Goal: Task Accomplishment & Management: Use online tool/utility

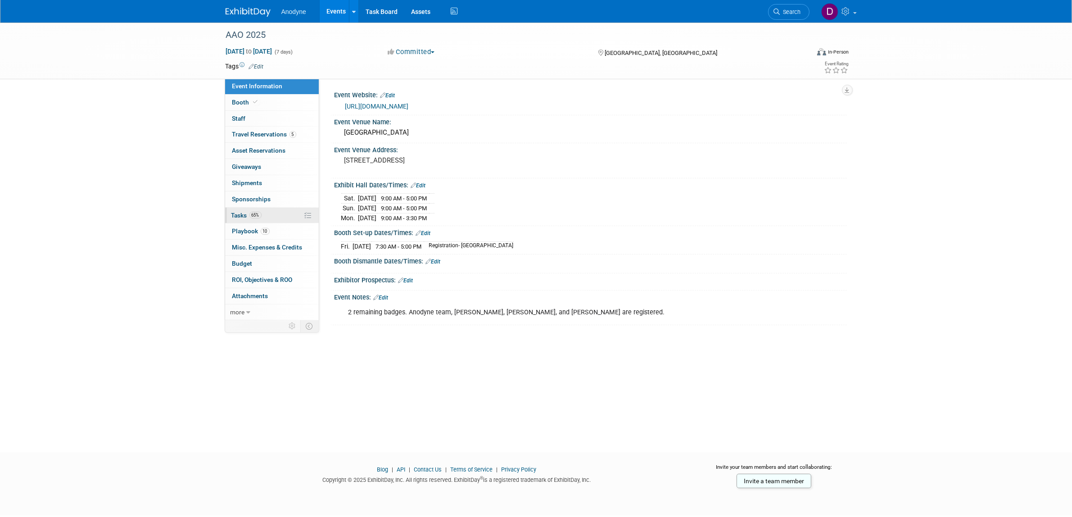
click at [282, 214] on link "65% Tasks 65%" at bounding box center [272, 215] width 94 height 16
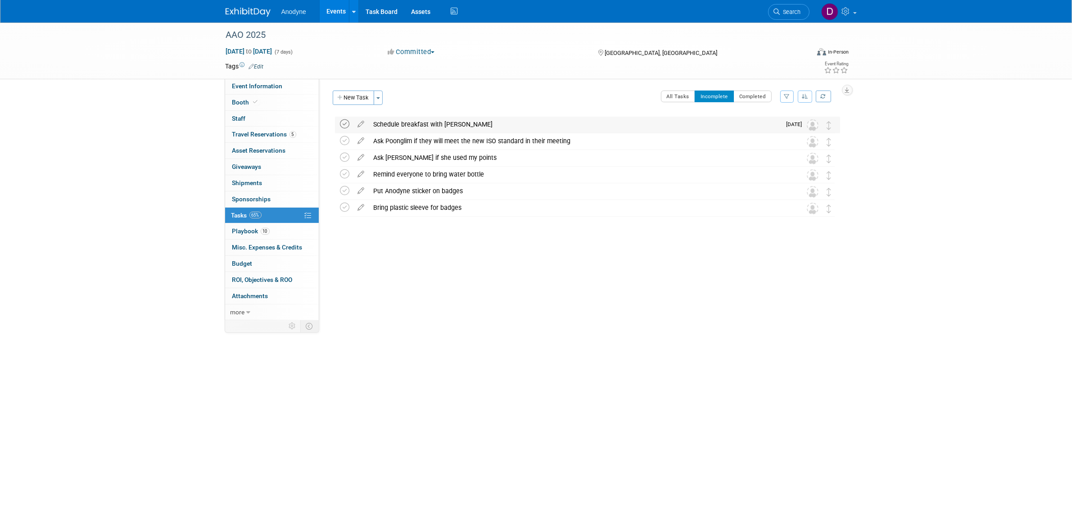
click at [347, 123] on icon at bounding box center [344, 123] width 9 height 9
click at [344, 158] on icon at bounding box center [344, 157] width 9 height 9
click at [344, 140] on icon at bounding box center [344, 140] width 9 height 9
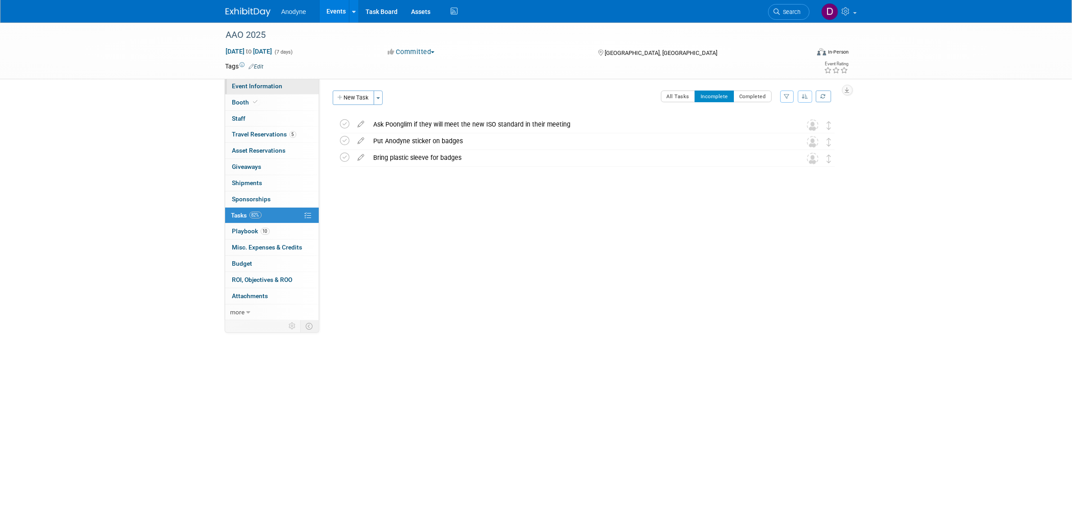
click at [270, 86] on span "Event Information" at bounding box center [257, 85] width 50 height 7
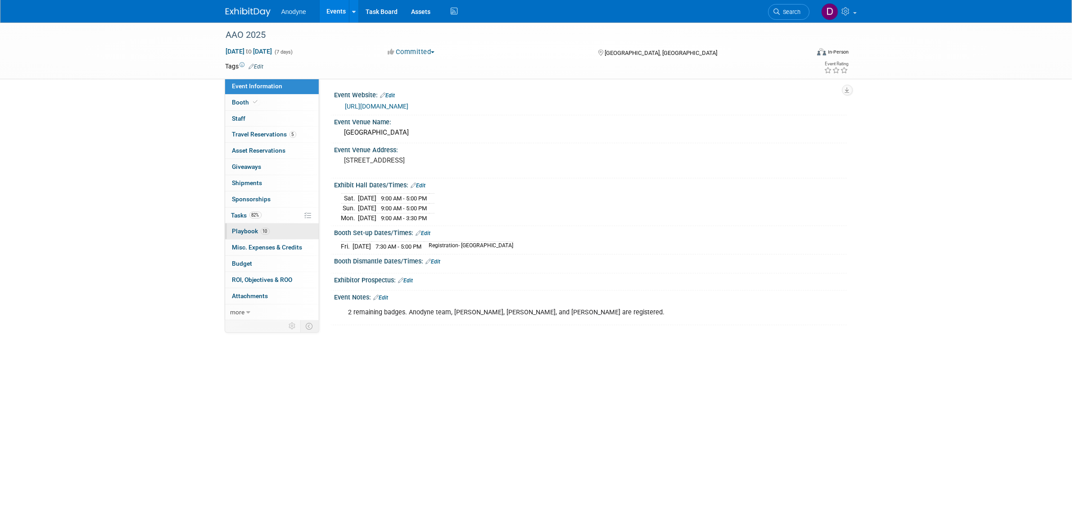
click at [281, 233] on link "10 Playbook 10" at bounding box center [272, 231] width 94 height 16
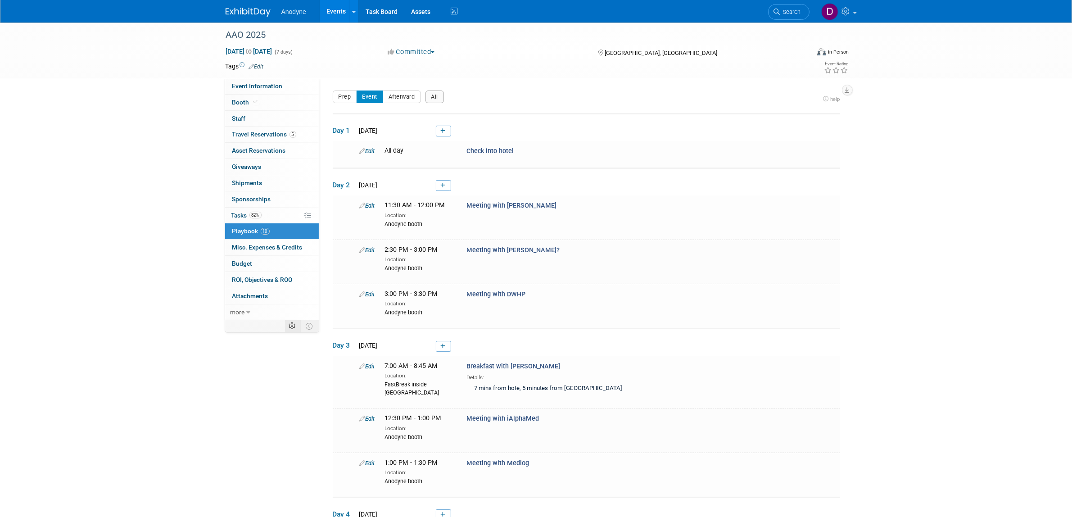
click at [293, 327] on icon at bounding box center [292, 326] width 7 height 7
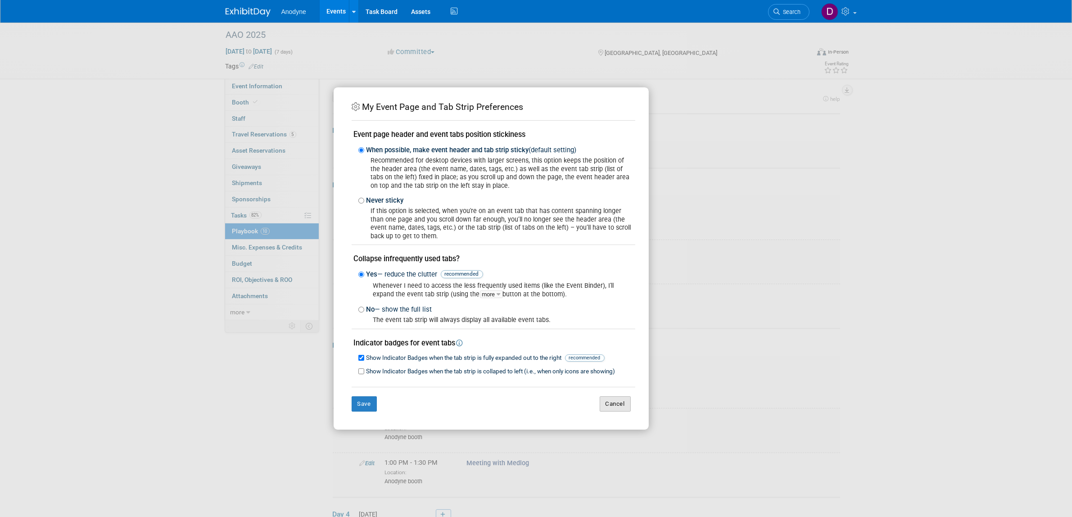
click at [622, 403] on button "Cancel" at bounding box center [615, 403] width 31 height 15
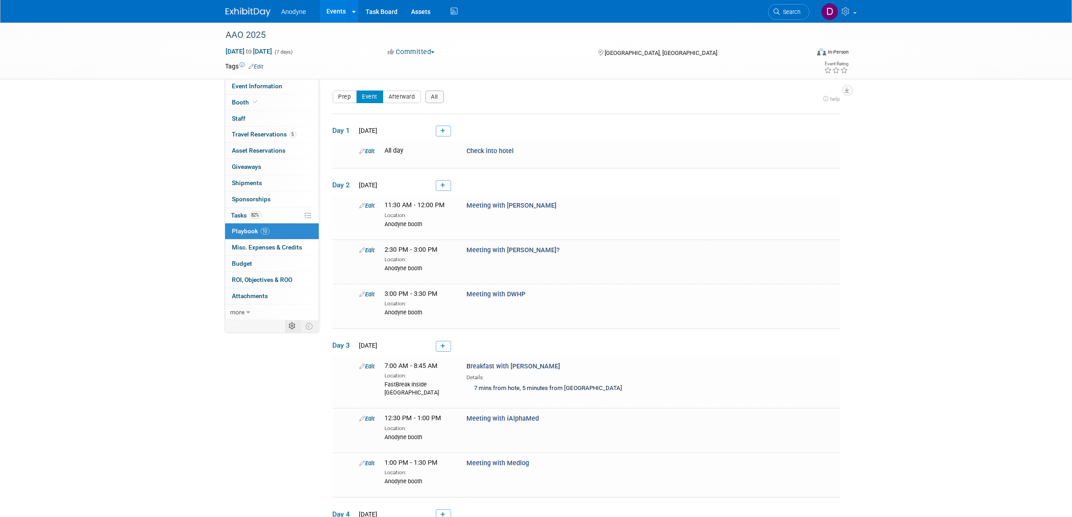
click at [295, 325] on icon at bounding box center [292, 326] width 7 height 7
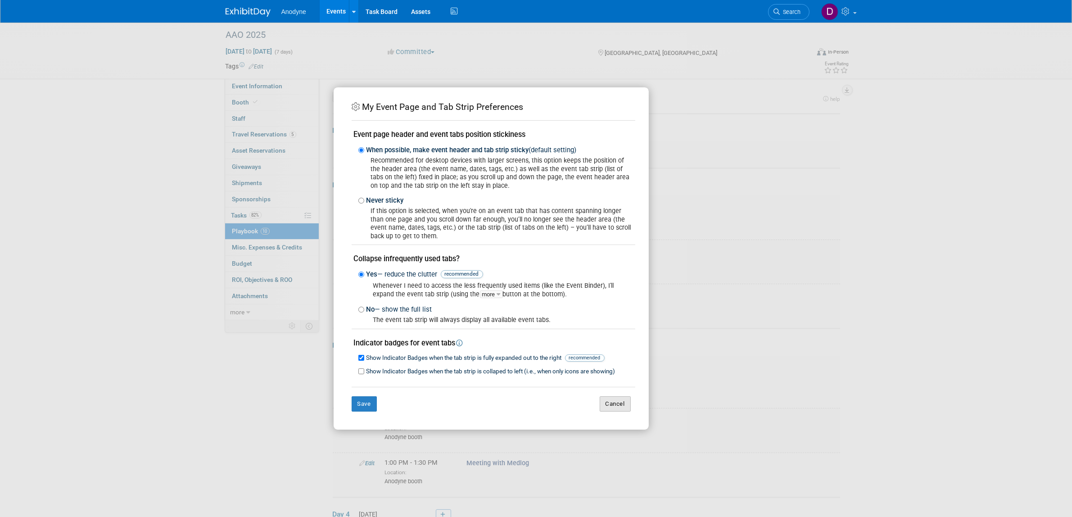
click at [605, 401] on button "Cancel" at bounding box center [615, 403] width 31 height 15
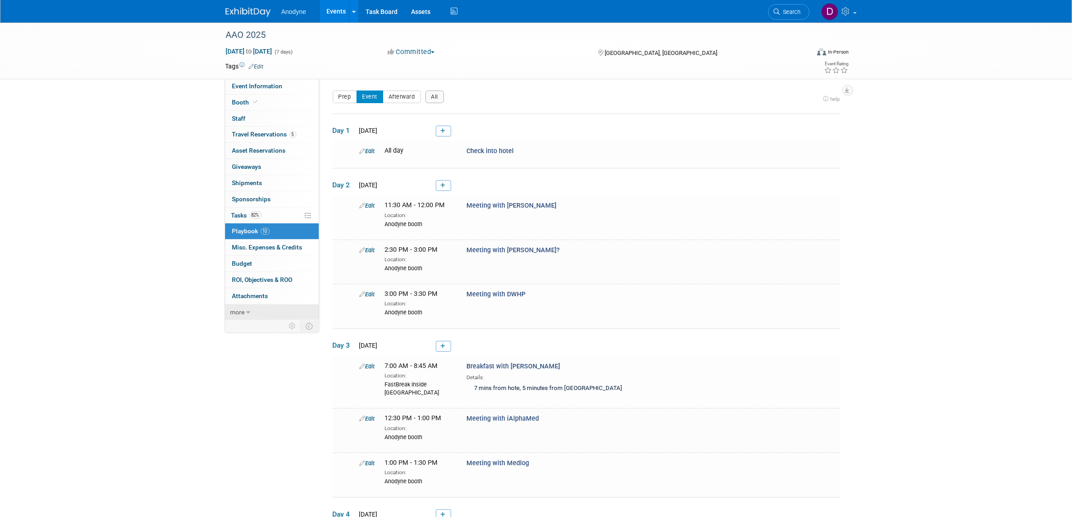
click at [241, 312] on span "more" at bounding box center [237, 311] width 14 height 7
click at [284, 331] on span "Event Binder (.pdf export)" at bounding box center [268, 327] width 72 height 7
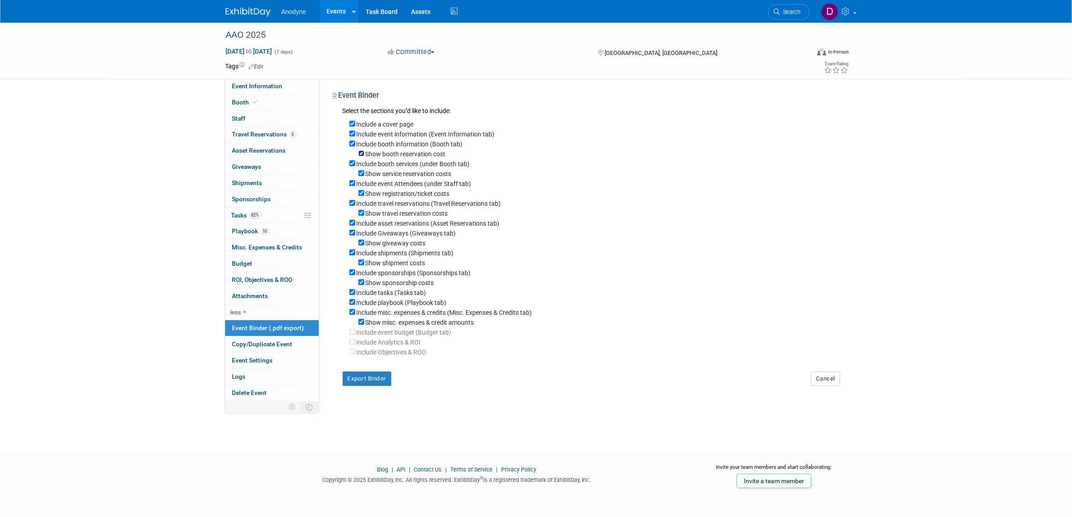
click at [361, 154] on input "Show booth reservation cost" at bounding box center [361, 153] width 6 height 6
checkbox input "false"
click at [350, 167] on div "Include booth services (under Booth tab)" at bounding box center [594, 163] width 491 height 10
click at [352, 162] on input "Include booth services (under Booth tab)" at bounding box center [352, 163] width 6 height 6
checkbox input "false"
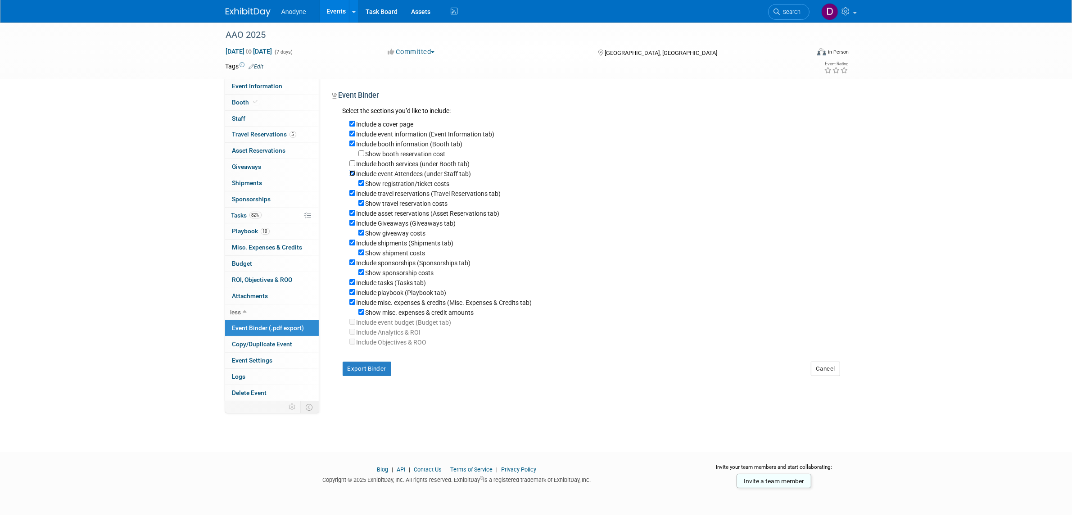
click at [354, 175] on input "Include event Attendees (under Staff tab)" at bounding box center [352, 173] width 6 height 6
checkbox input "false"
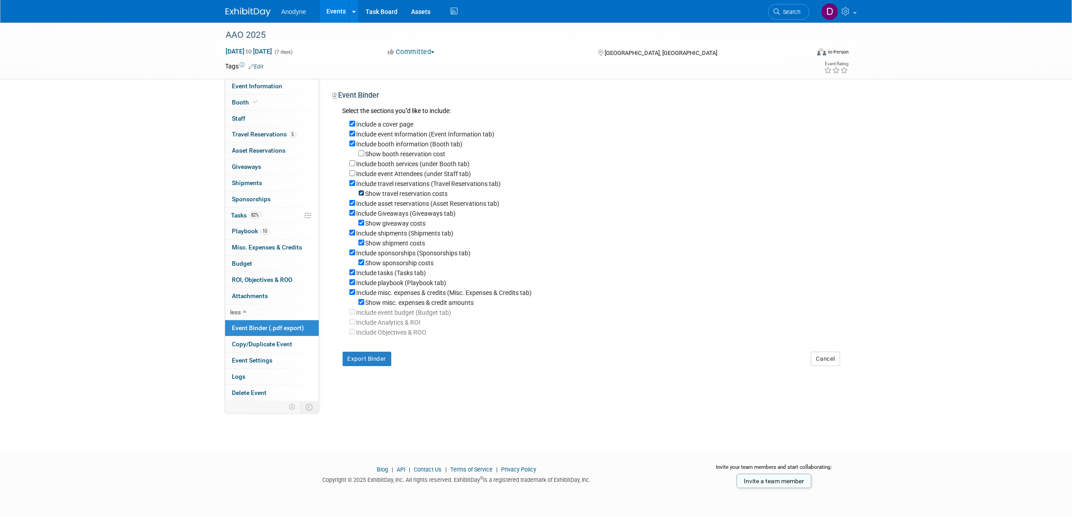
click at [361, 194] on input "Show travel reservation costs" at bounding box center [361, 193] width 6 height 6
checkbox input "false"
click at [350, 203] on input "Include asset reservations (Asset Reservations tab)" at bounding box center [352, 203] width 6 height 6
checkbox input "false"
click at [354, 216] on div "Include Giveaways (Giveaways tab)" at bounding box center [594, 213] width 491 height 10
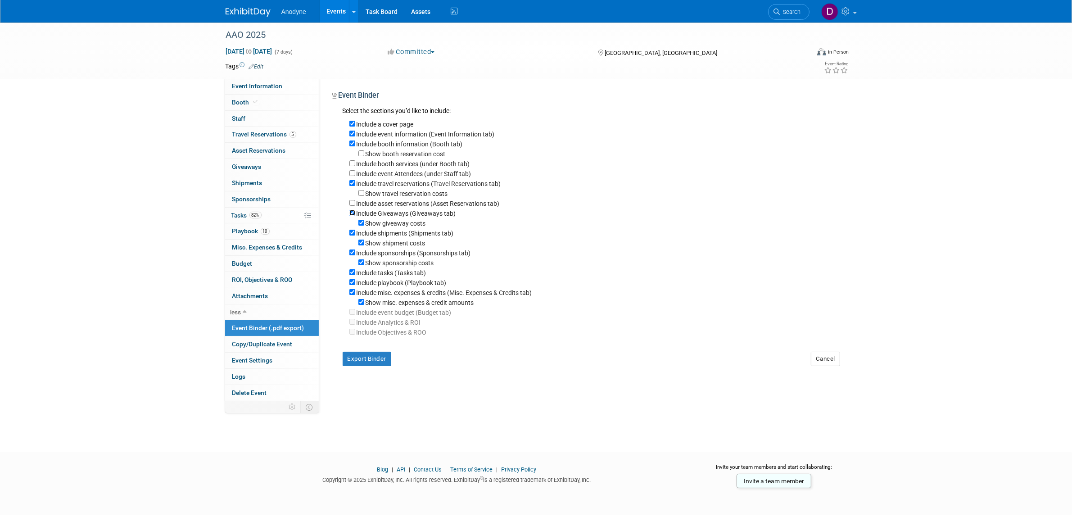
click at [354, 212] on input "Include Giveaways (Giveaways tab)" at bounding box center [352, 213] width 6 height 6
checkbox input "false"
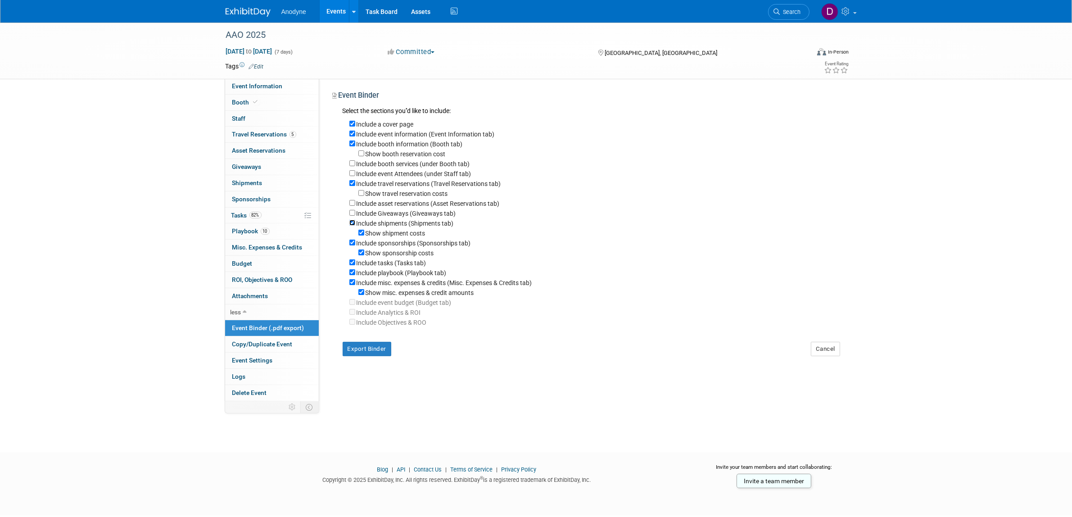
click at [352, 221] on input "Include shipments (Shipments tab)" at bounding box center [352, 223] width 6 height 6
checkbox input "false"
click at [350, 235] on input "Include sponsorships (Sponsorships tab)" at bounding box center [352, 233] width 6 height 6
checkbox input "false"
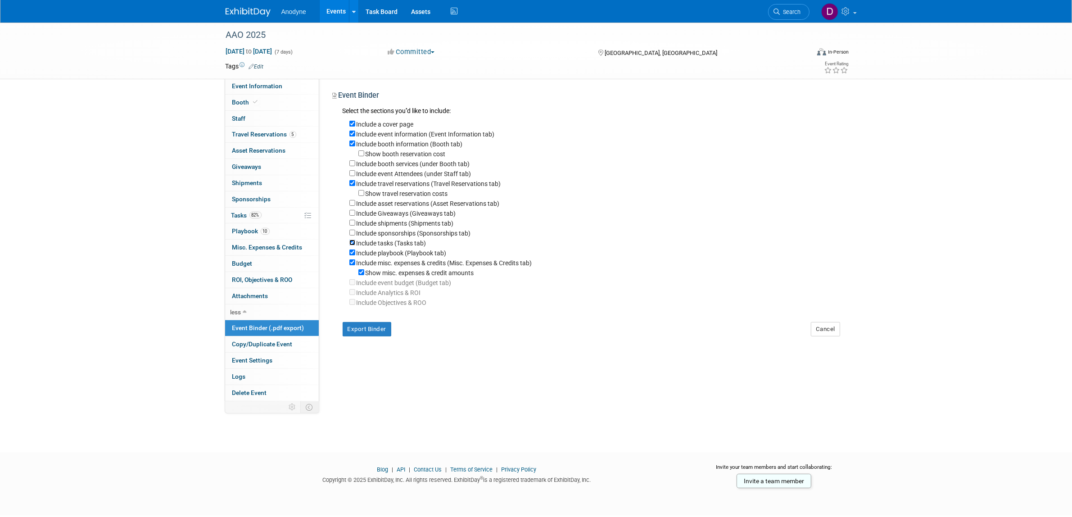
click at [351, 239] on input "Include tasks (Tasks tab)" at bounding box center [352, 242] width 6 height 6
checkbox input "false"
click at [352, 261] on input "Include misc. expenses & credits (Misc. Expenses & Credits tab)" at bounding box center [352, 262] width 6 height 6
checkbox input "false"
click at [359, 321] on button "Export Binder" at bounding box center [367, 319] width 49 height 14
